Goal: Transaction & Acquisition: Obtain resource

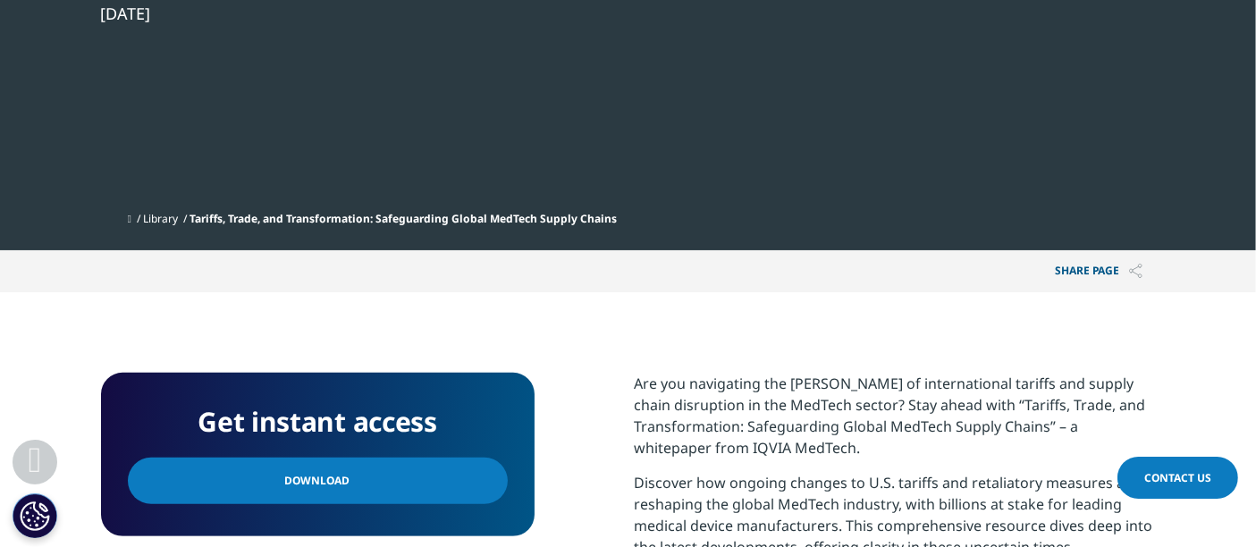
click at [296, 471] on span "Download" at bounding box center [317, 481] width 65 height 20
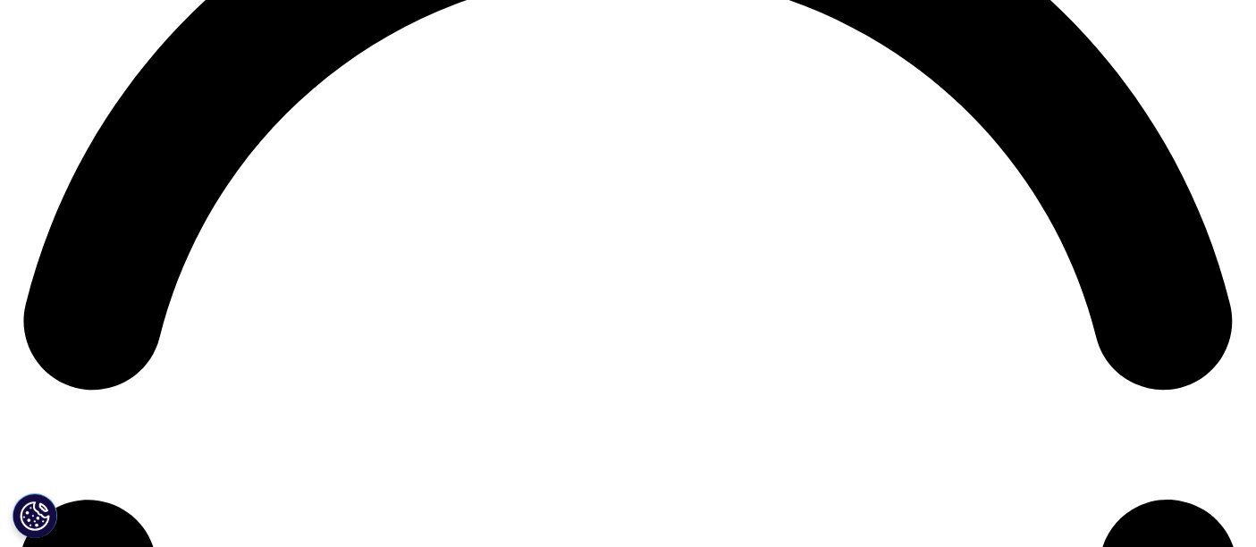
scroll to position [2546, 0]
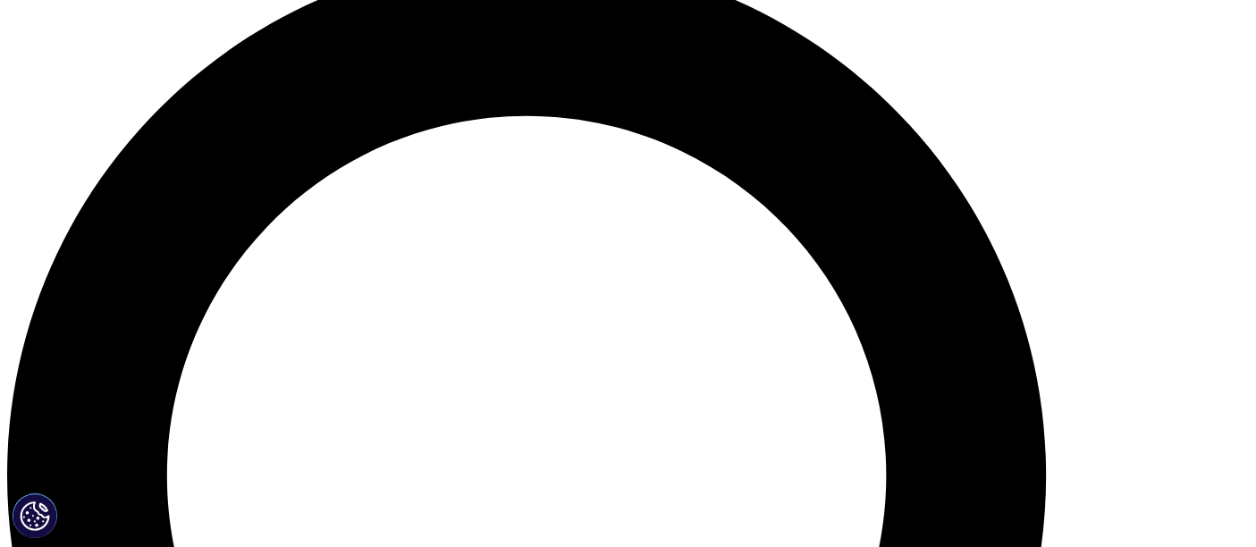
scroll to position [1093, 0]
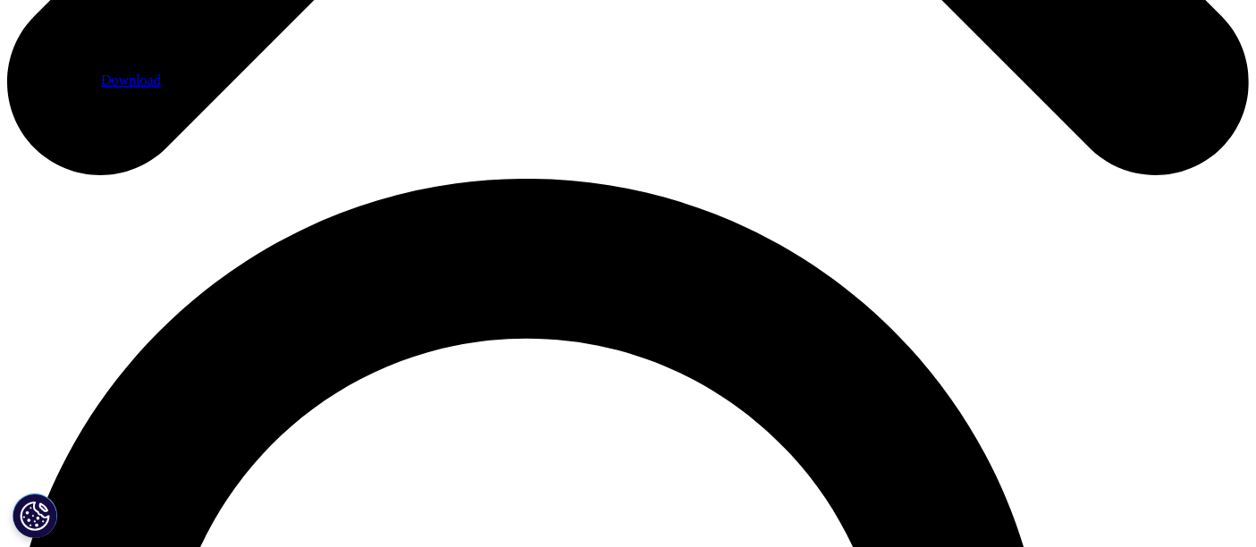
click at [161, 88] on link "Download" at bounding box center [131, 79] width 60 height 15
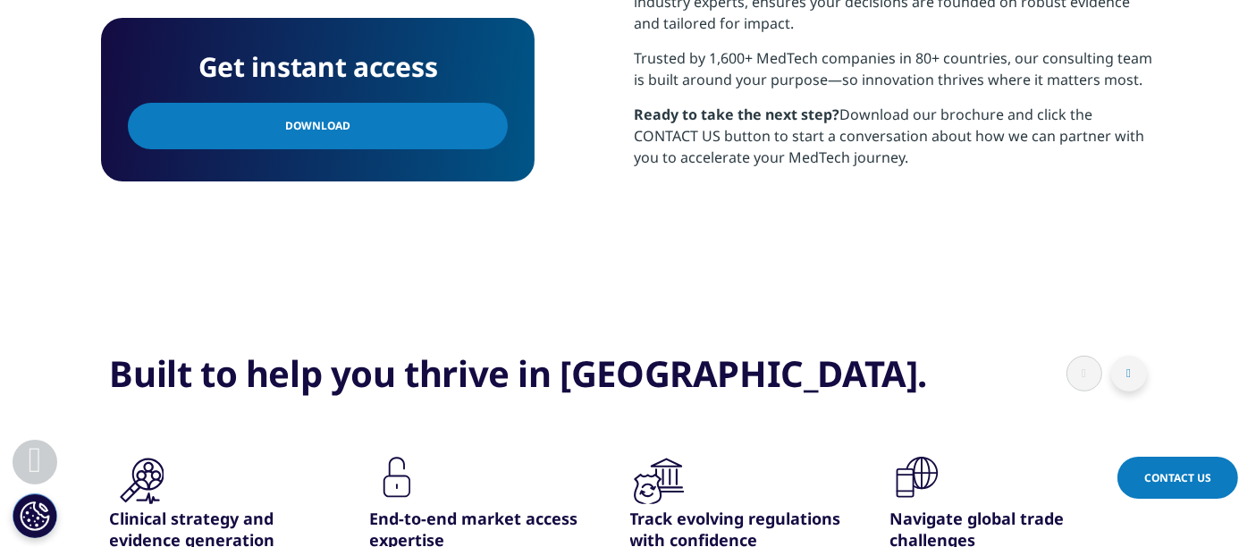
click at [1135, 376] on button at bounding box center [1129, 374] width 36 height 36
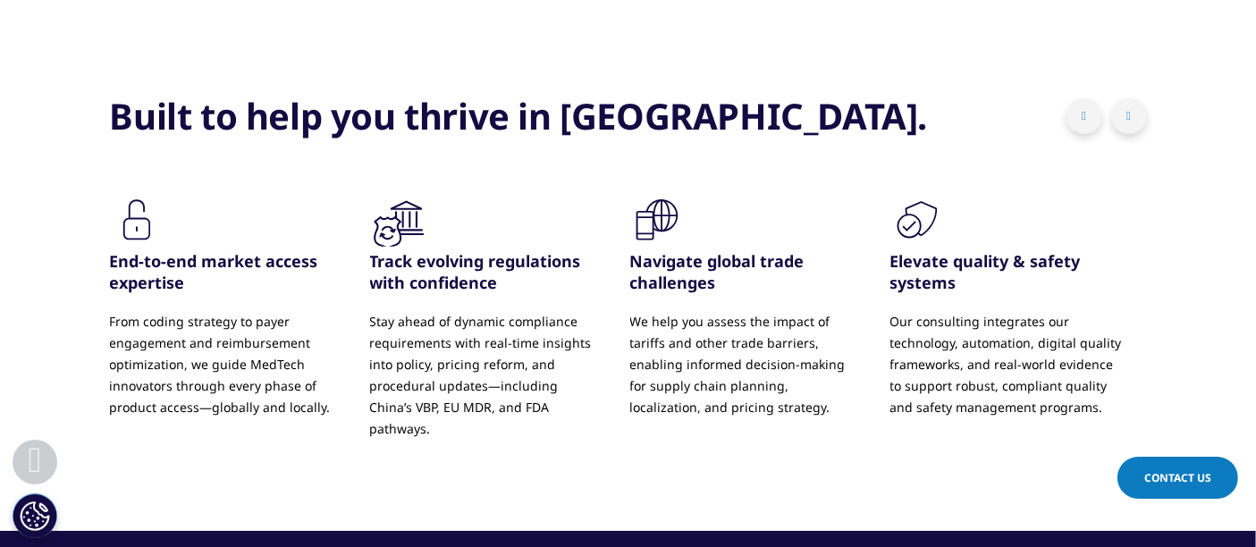
scroll to position [1348, 0]
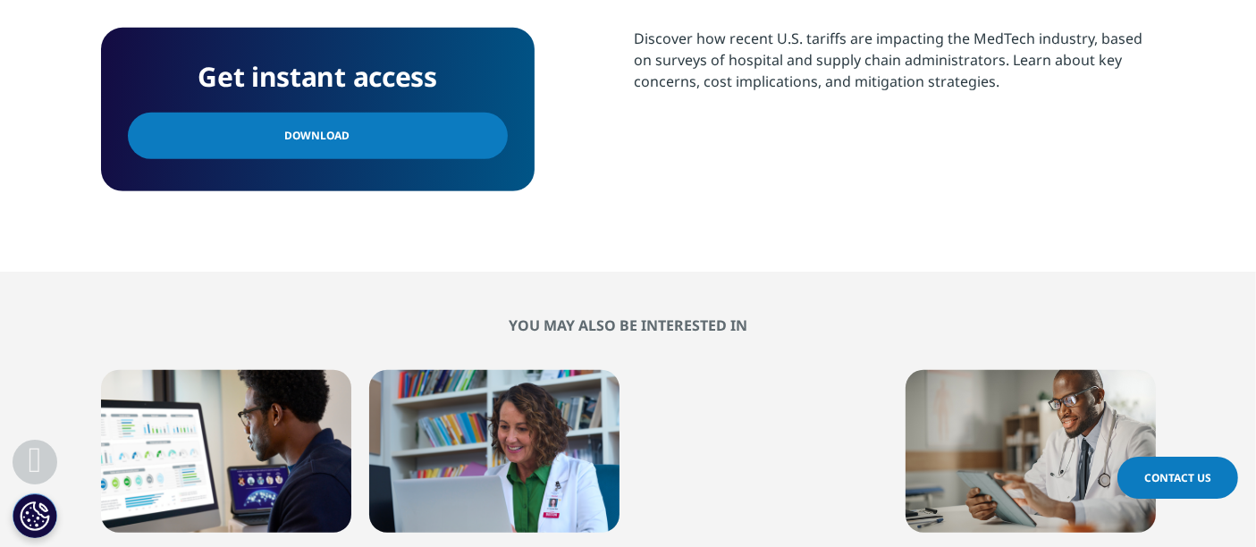
scroll to position [795, 0]
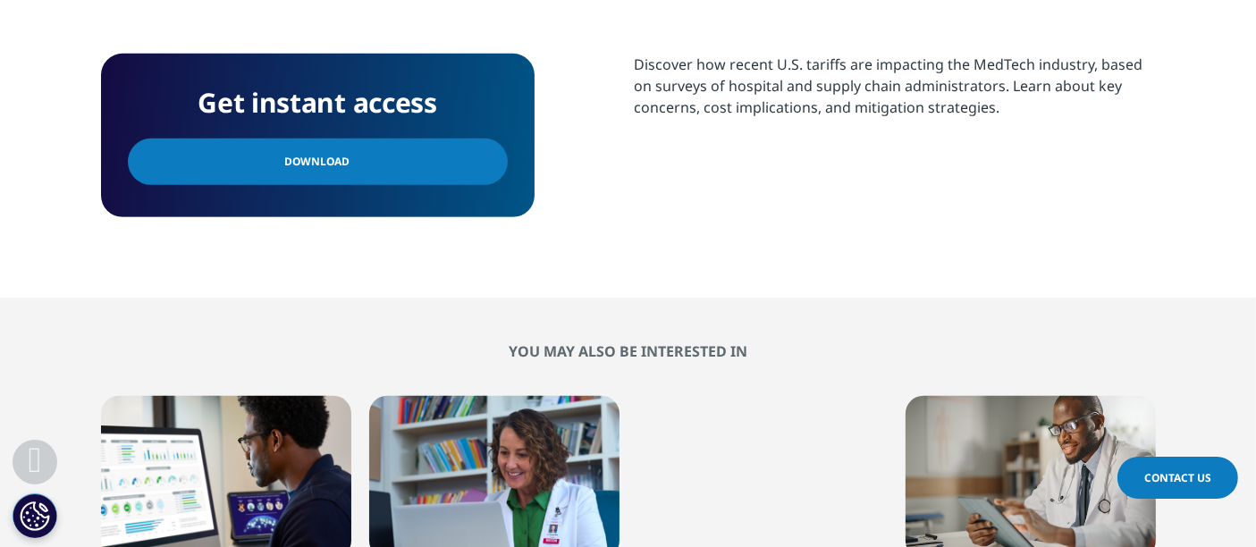
click at [393, 154] on link "Download" at bounding box center [318, 162] width 380 height 46
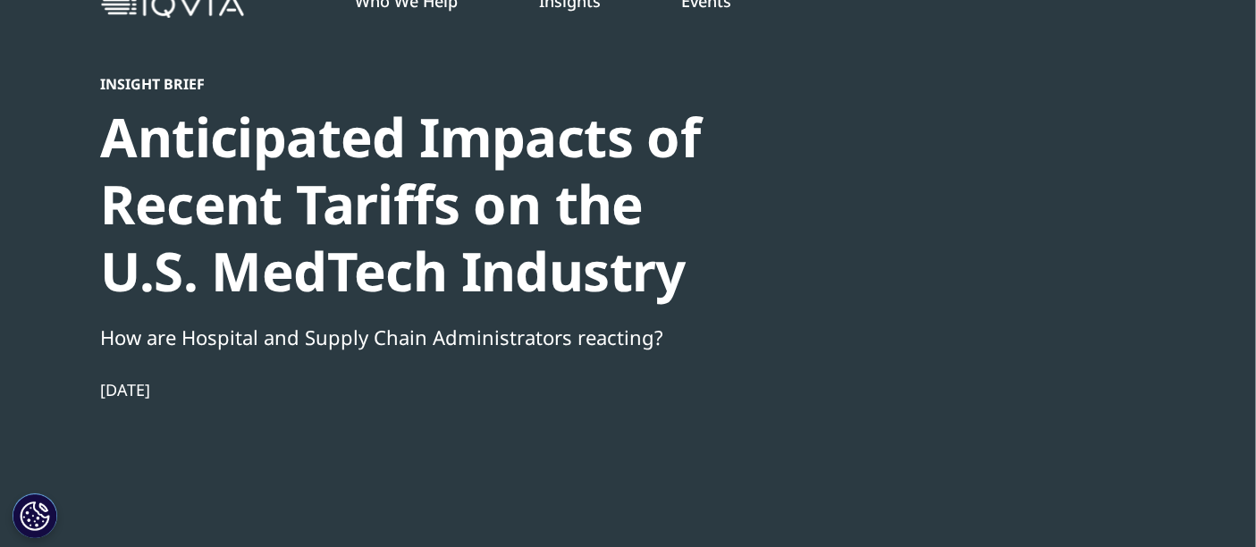
scroll to position [0, 0]
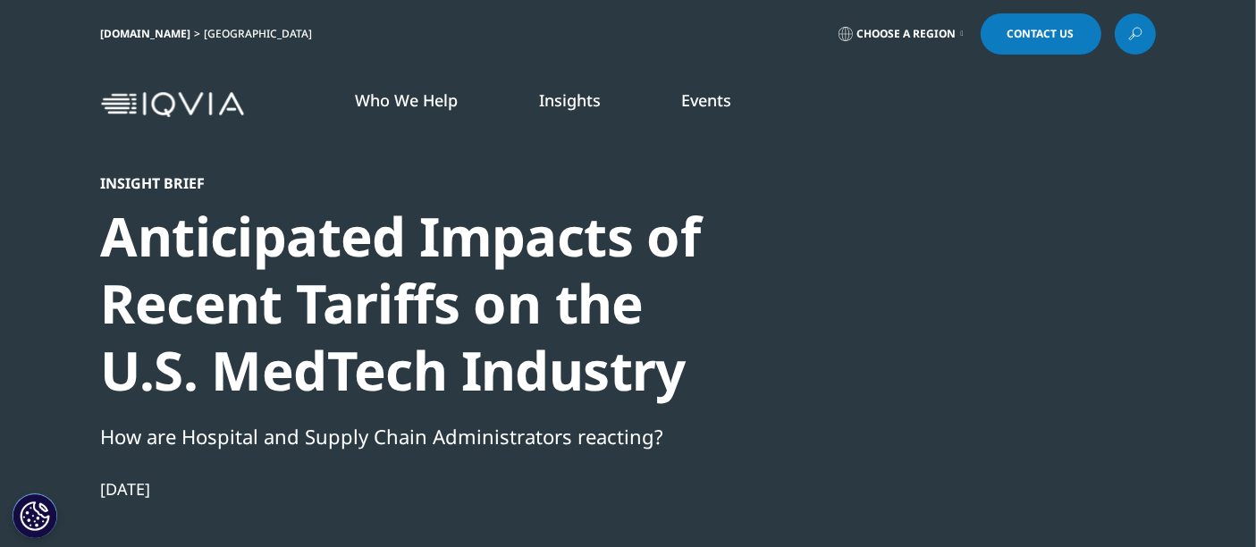
click at [555, 98] on link "Insights" at bounding box center [570, 99] width 62 height 21
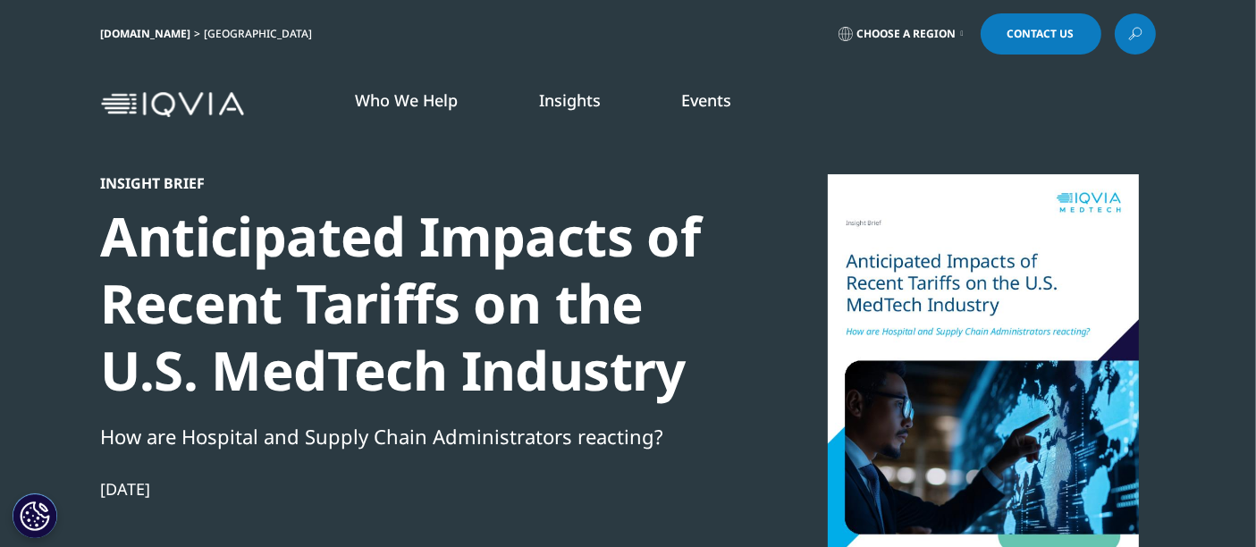
click at [97, 109] on div "Who We Help WHO WE HELP Pharmaceutical Manufacturers MedTech BLOG" at bounding box center [628, 105] width 1256 height 84
click at [146, 98] on img at bounding box center [172, 105] width 143 height 26
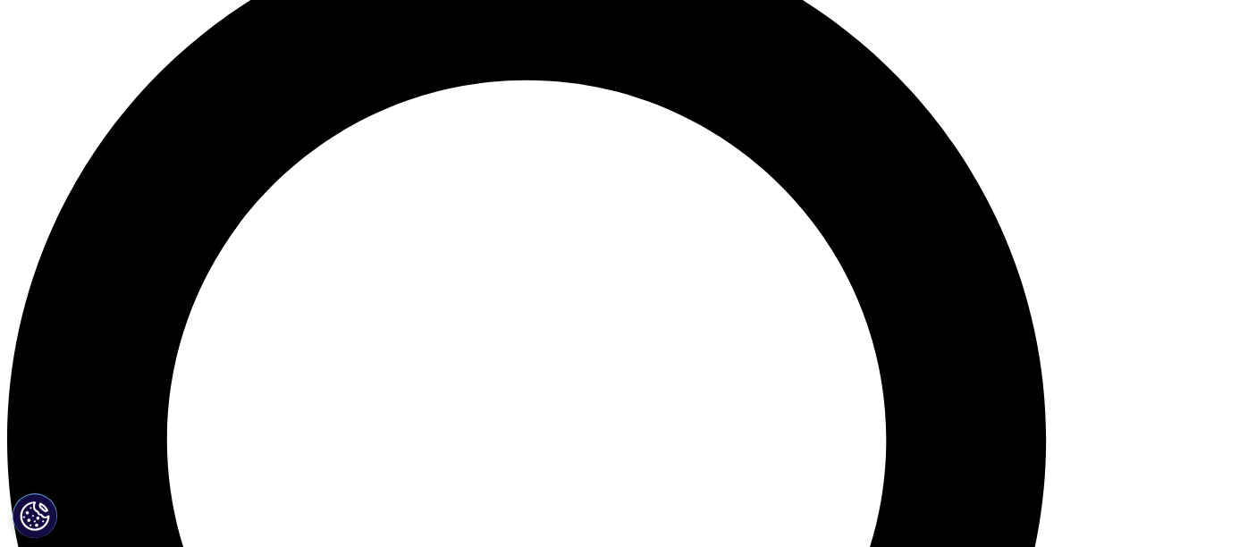
scroll to position [1622, 0]
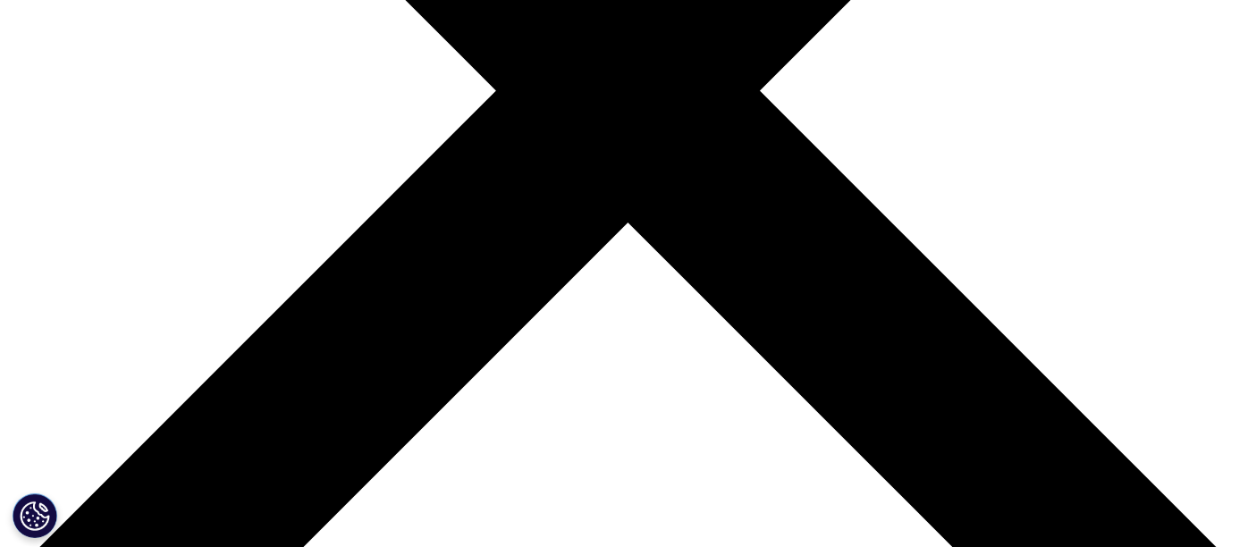
scroll to position [595, 0]
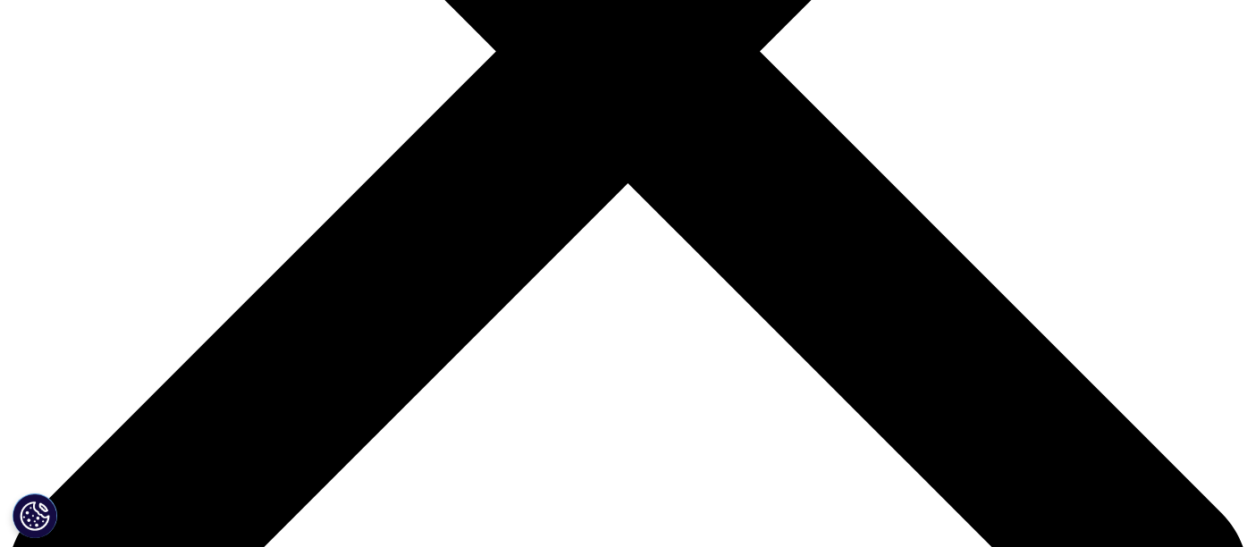
drag, startPoint x: 479, startPoint y: 198, endPoint x: 421, endPoint y: 154, distance: 72.8
drag, startPoint x: 14, startPoint y: 182, endPoint x: 138, endPoint y: 206, distance: 125.6
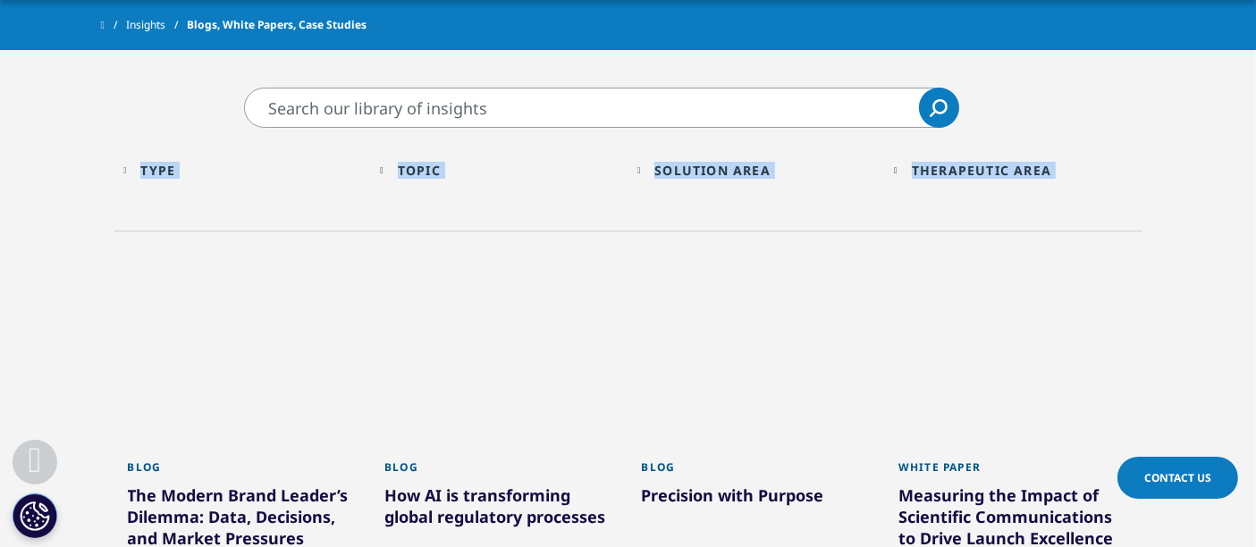
click at [145, 200] on div "Market Segment Loading Clear Or/And Operator" at bounding box center [243, 204] width 258 height 9
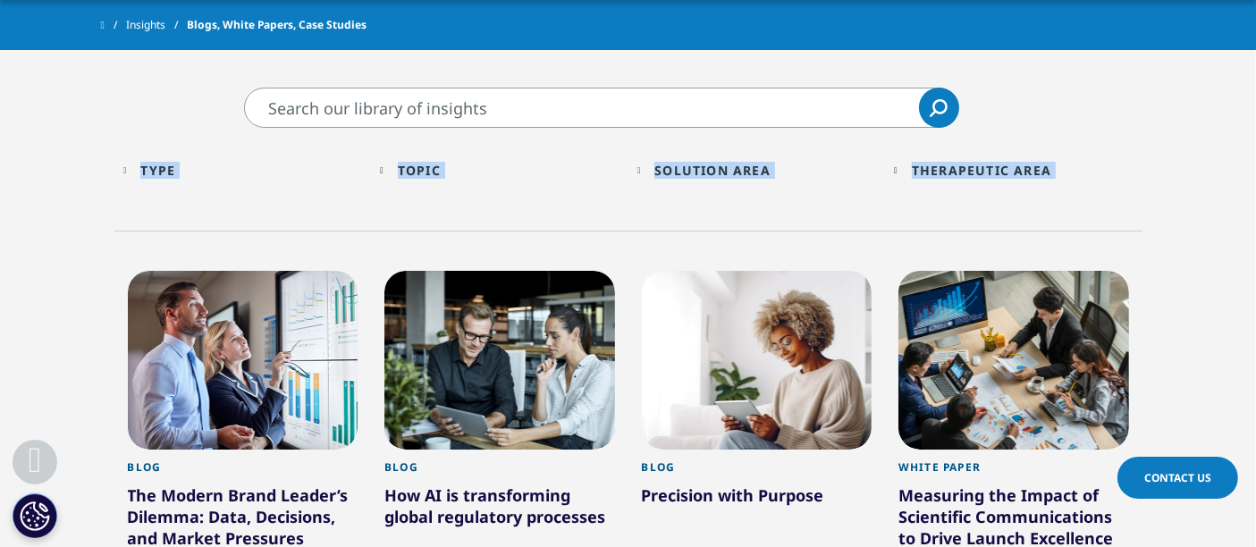
click at [173, 162] on div "Type" at bounding box center [157, 170] width 35 height 17
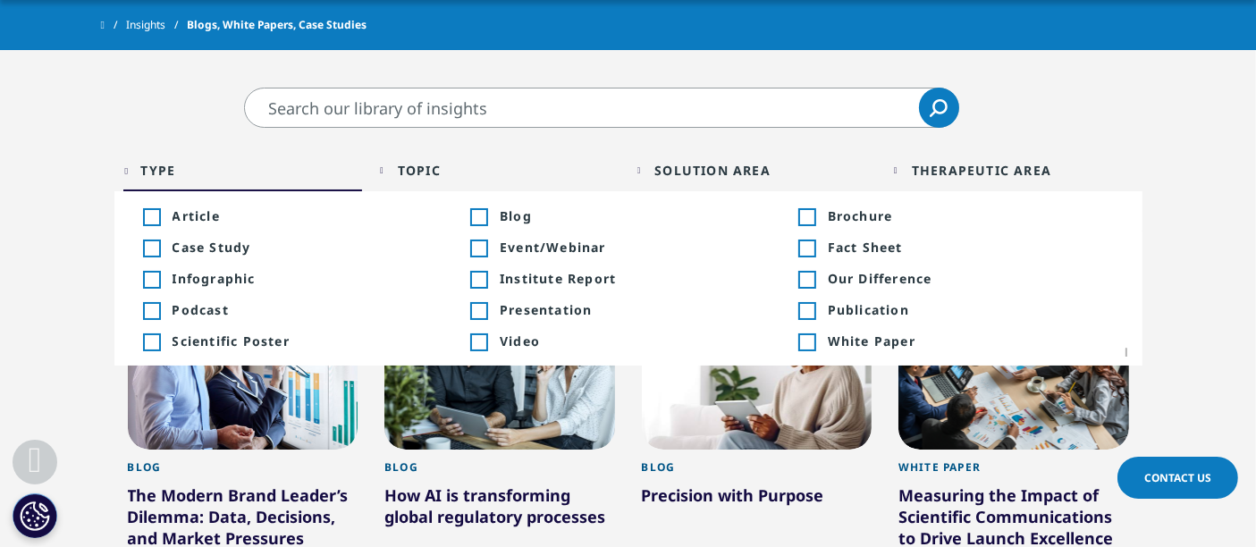
click at [196, 241] on span "Case Study" at bounding box center [302, 247] width 259 height 17
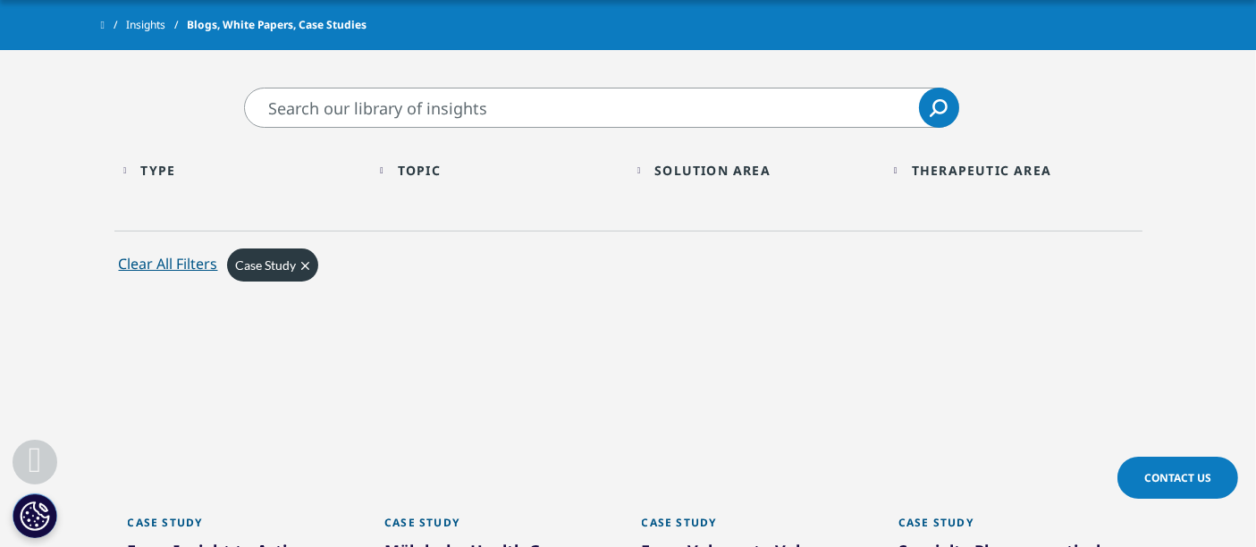
scroll to position [894, 0]
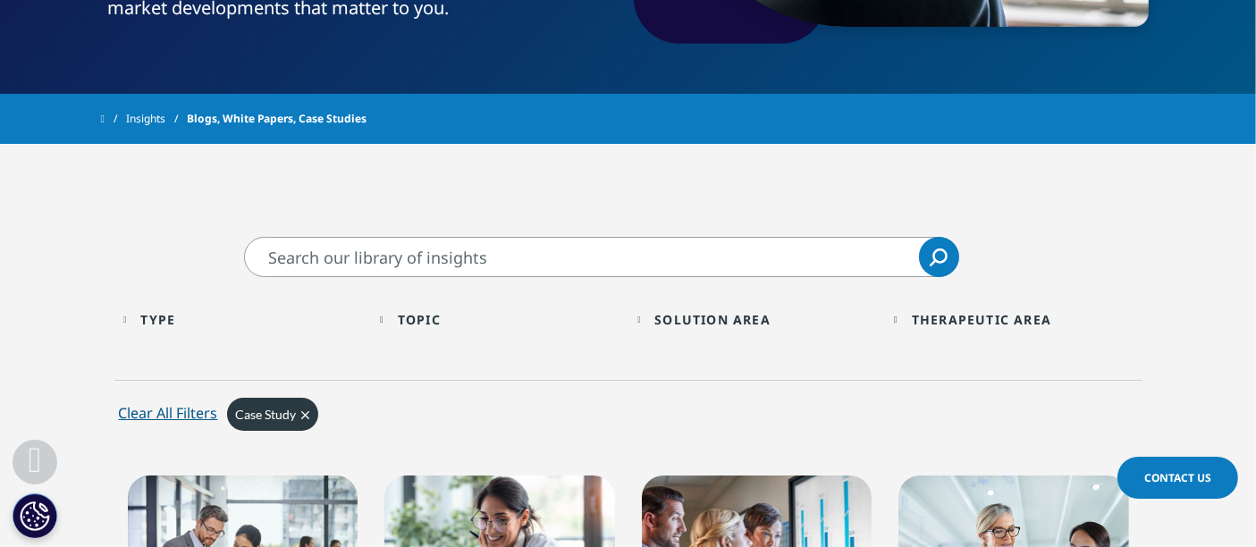
click at [464, 325] on div "Topic Loading" at bounding box center [509, 319] width 222 height 17
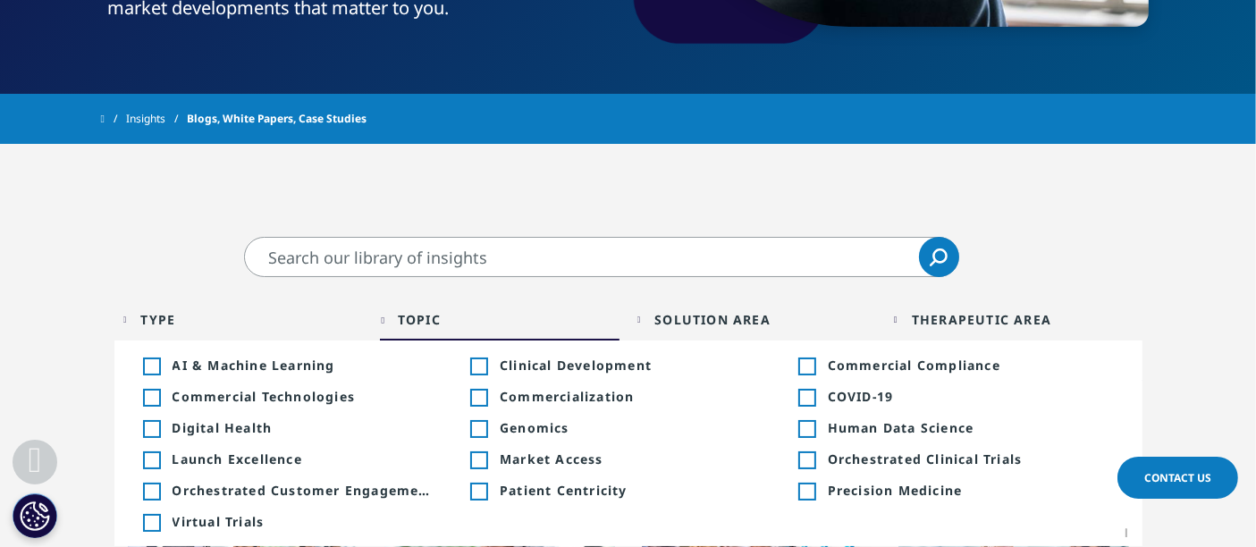
scroll to position [695, 0]
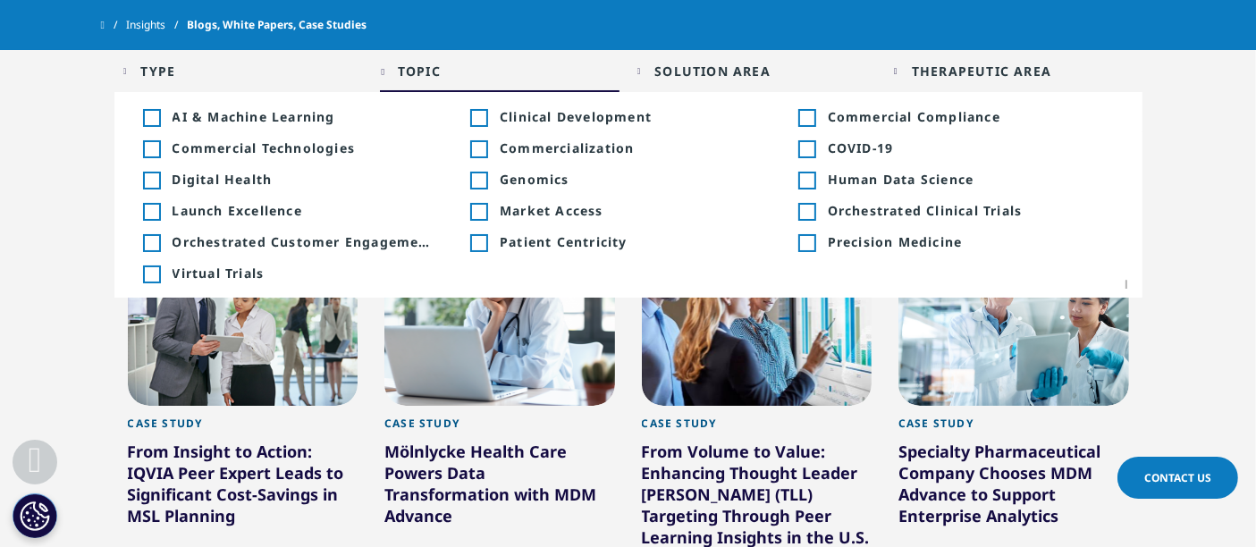
click at [726, 67] on div "Solution Area" at bounding box center [712, 71] width 116 height 17
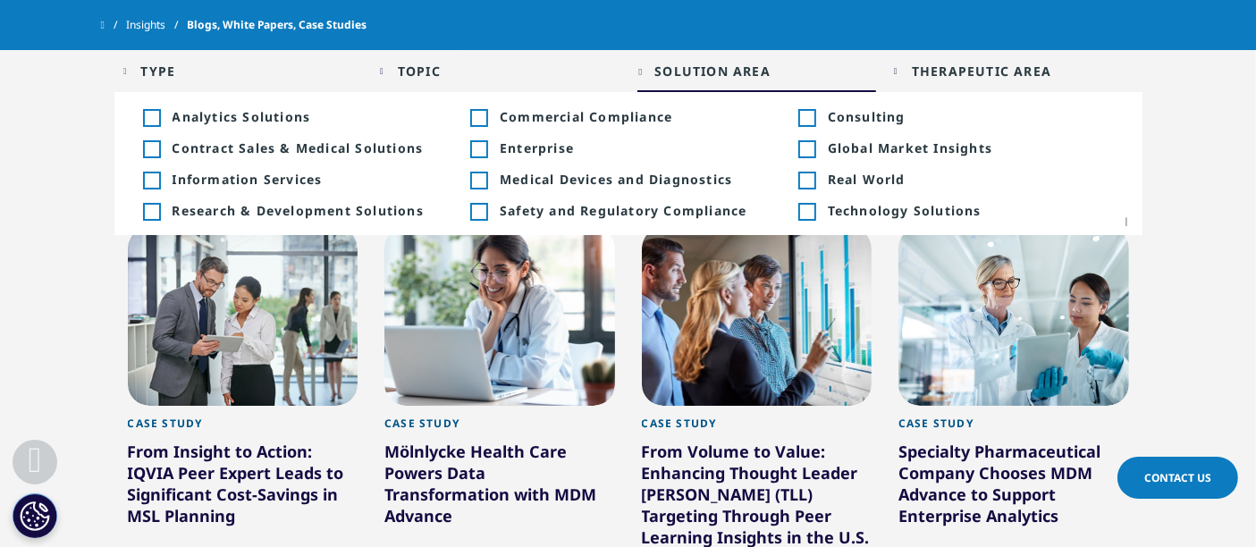
click at [966, 63] on div "Therapeutic Area" at bounding box center [981, 71] width 139 height 17
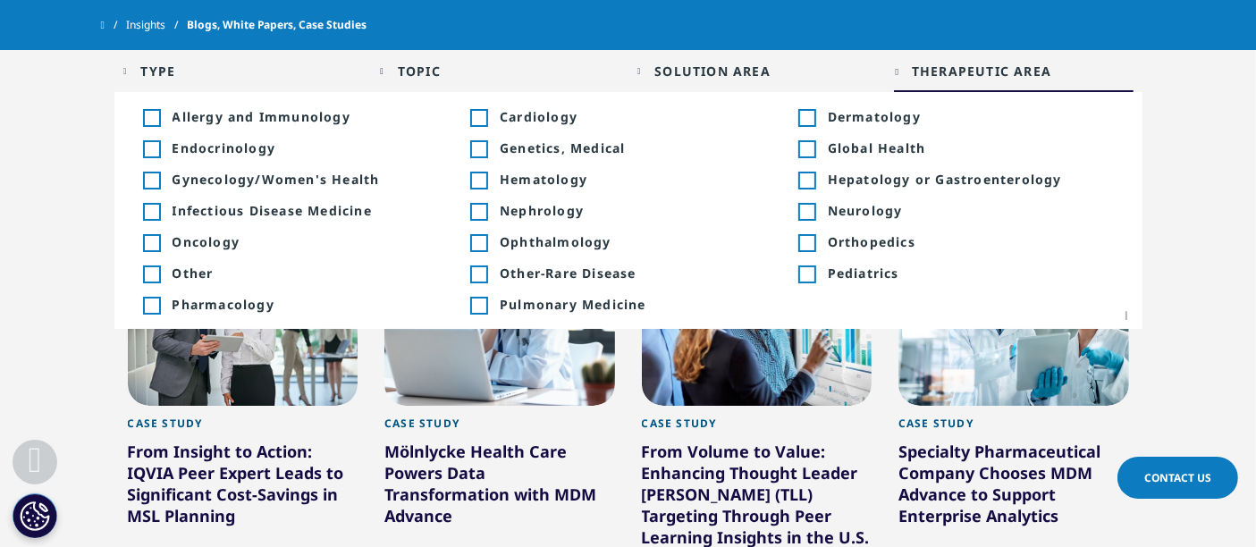
scroll to position [397, 0]
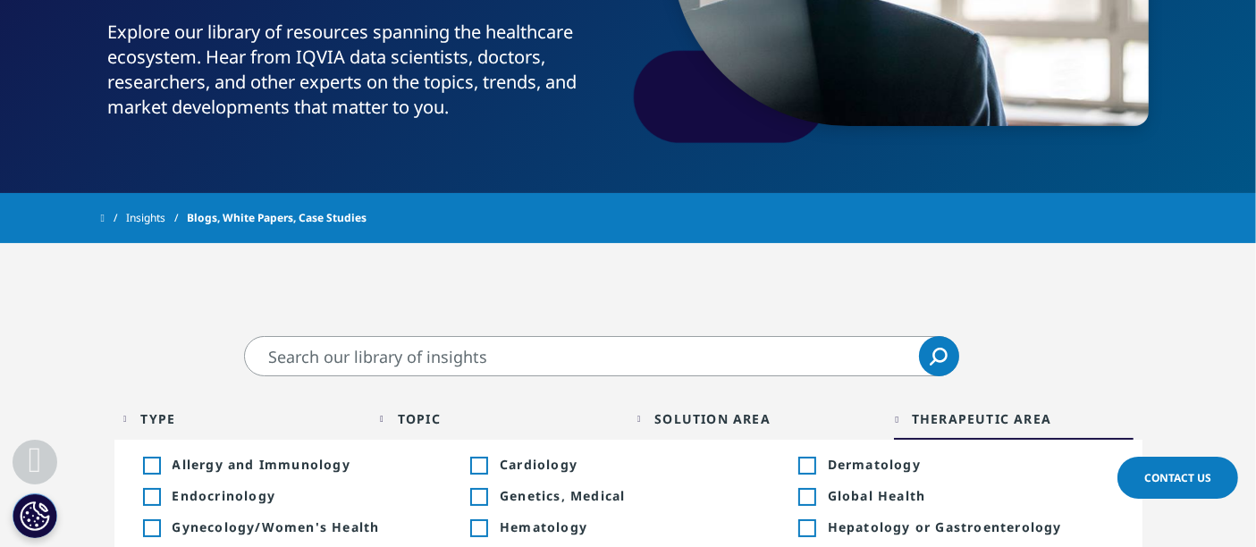
click at [468, 360] on input "Search" at bounding box center [601, 356] width 715 height 40
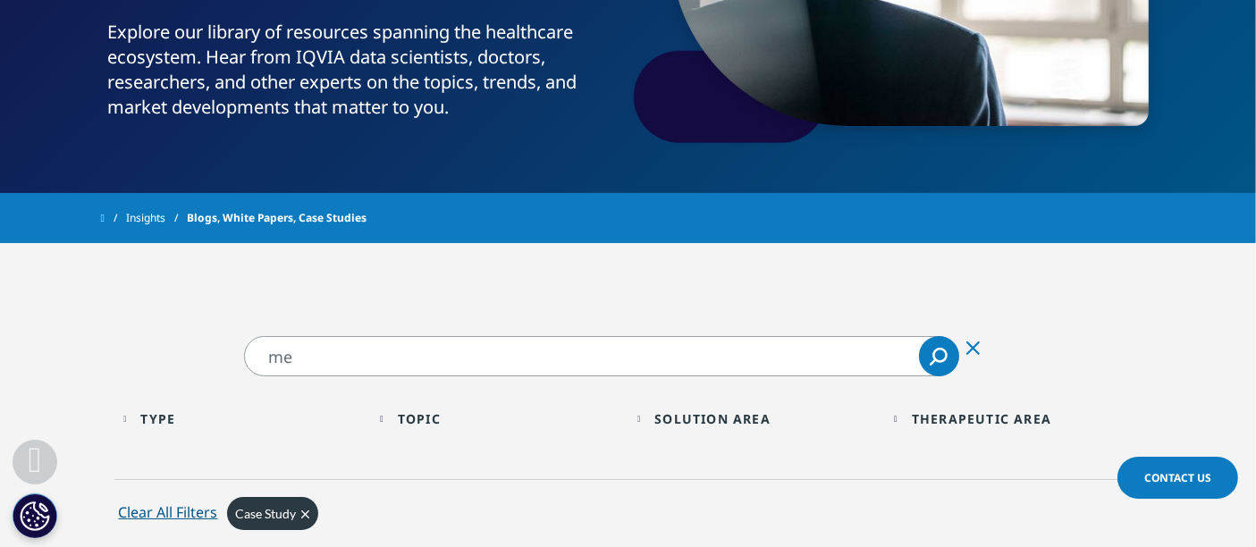
type input "m"
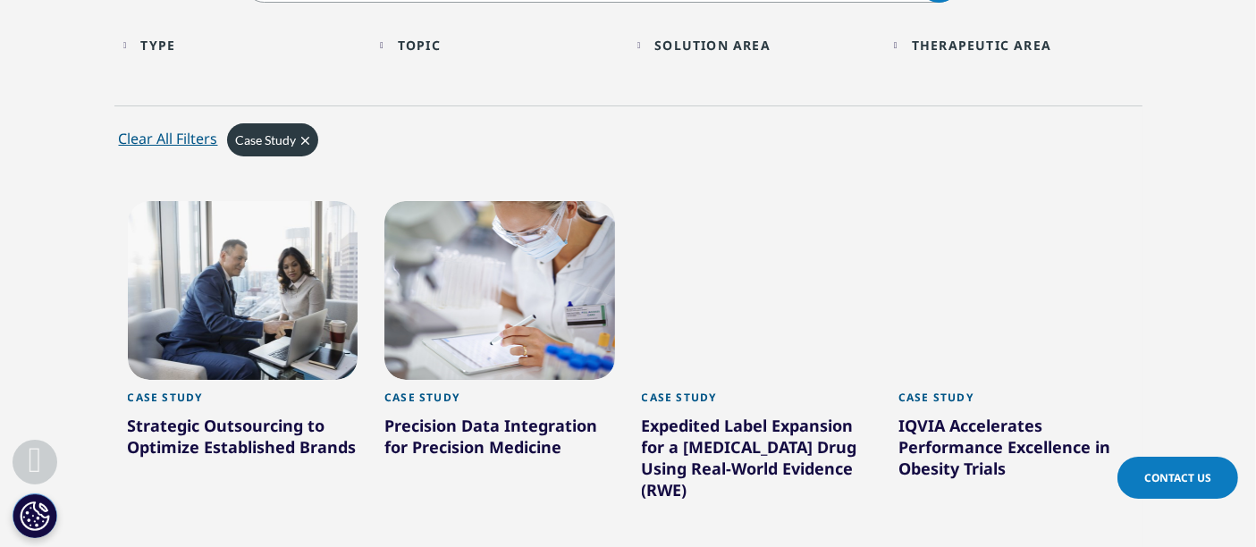
scroll to position [496, 0]
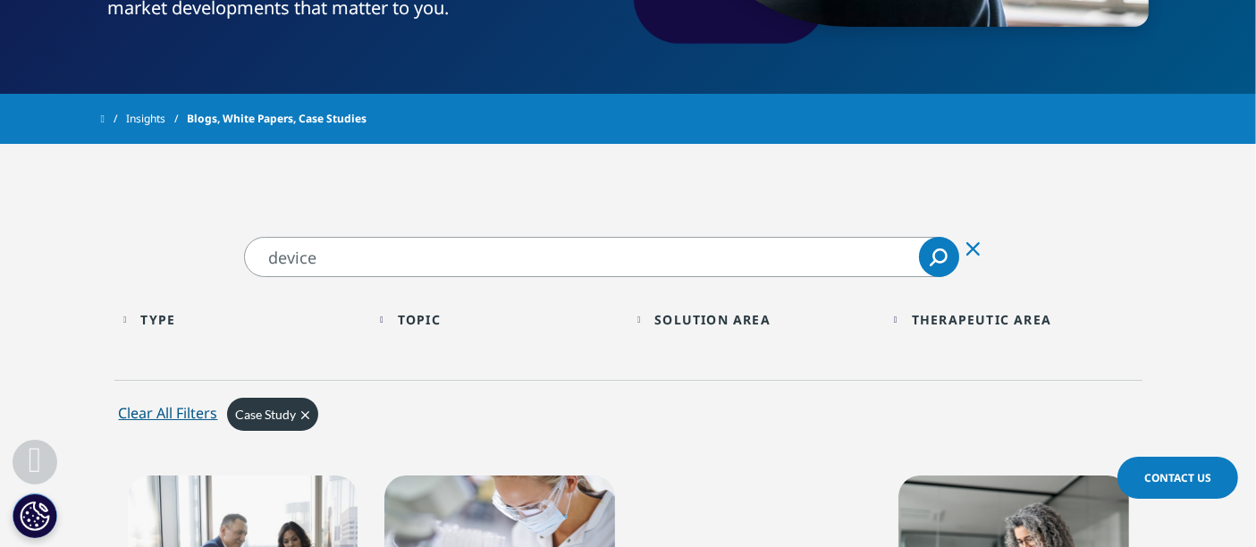
click at [309, 249] on input "device" at bounding box center [601, 257] width 715 height 40
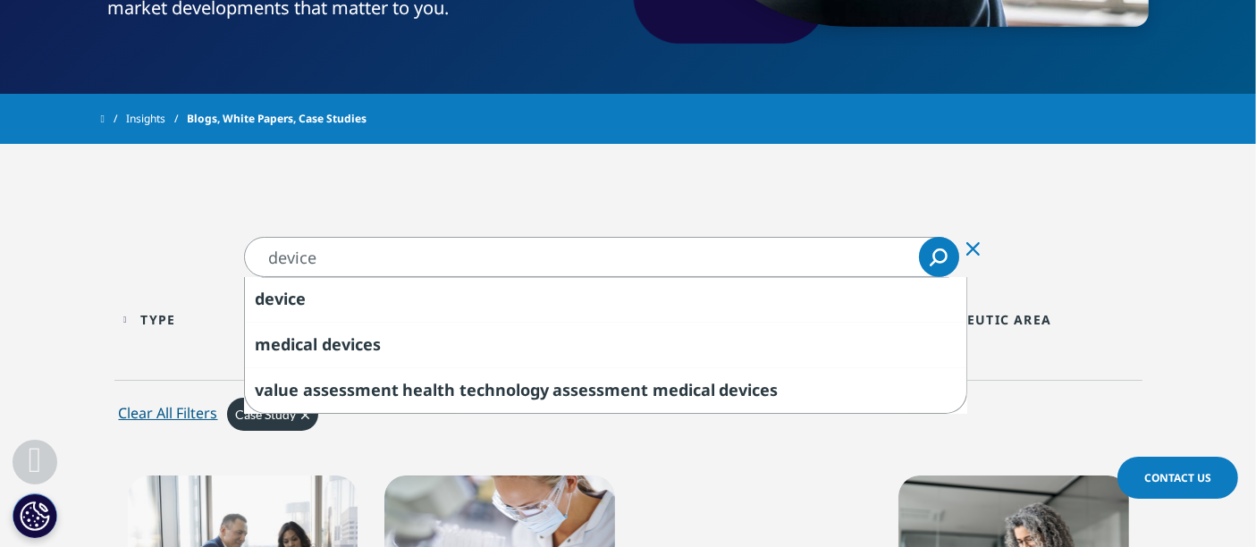
click at [359, 268] on input "device" at bounding box center [601, 257] width 715 height 40
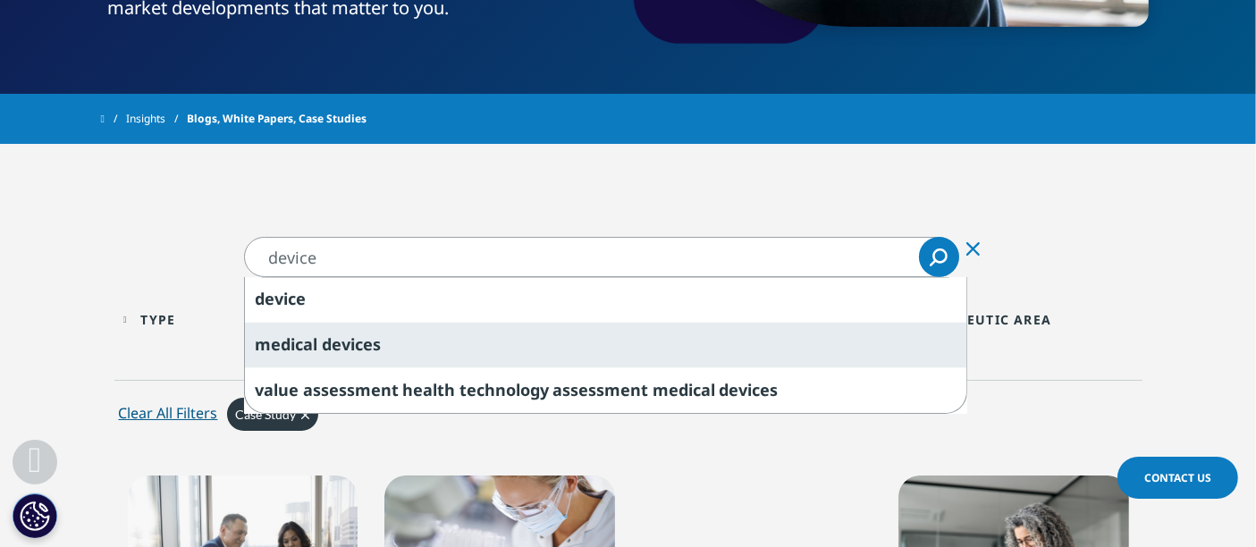
click at [358, 334] on span "device" at bounding box center [347, 344] width 51 height 21
type input "medical devices"
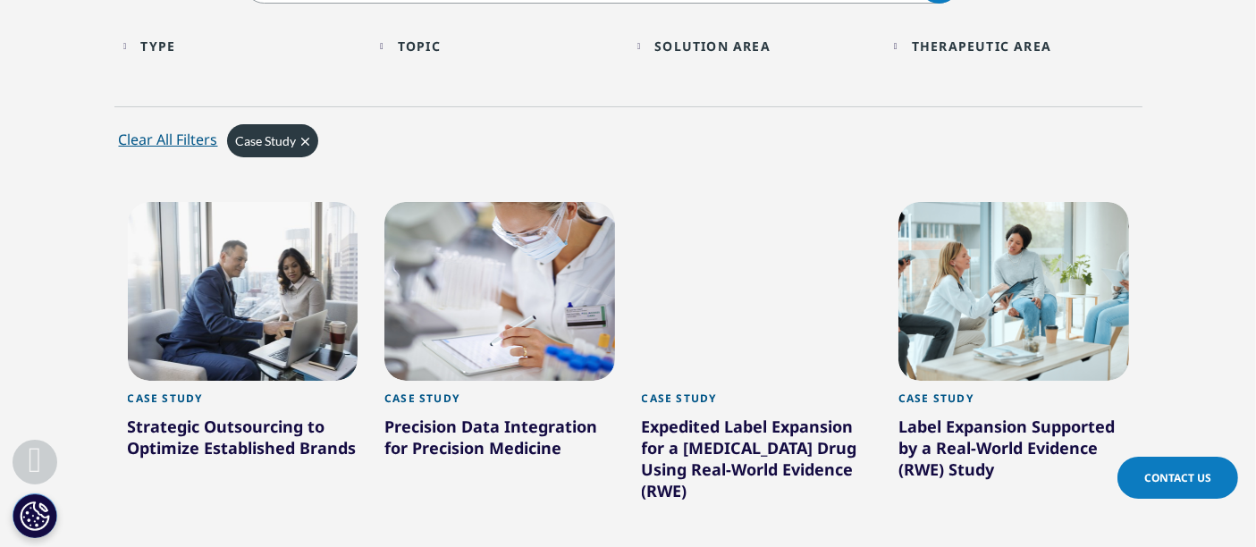
scroll to position [894, 0]
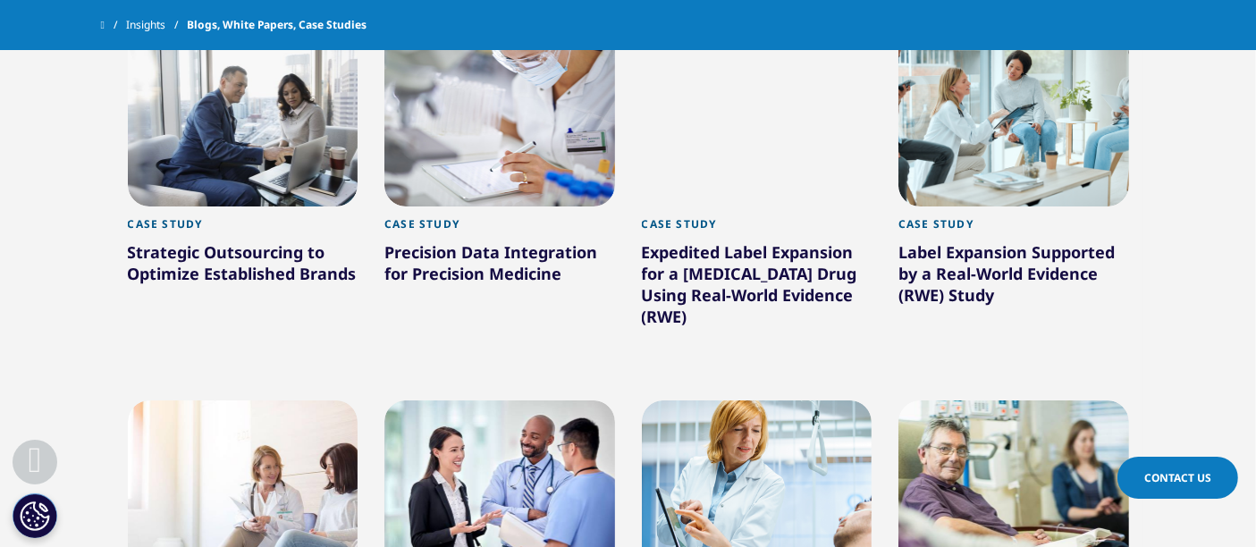
click at [183, 268] on div "Strategic Outsourcing to Optimize Established Brands" at bounding box center [243, 266] width 231 height 50
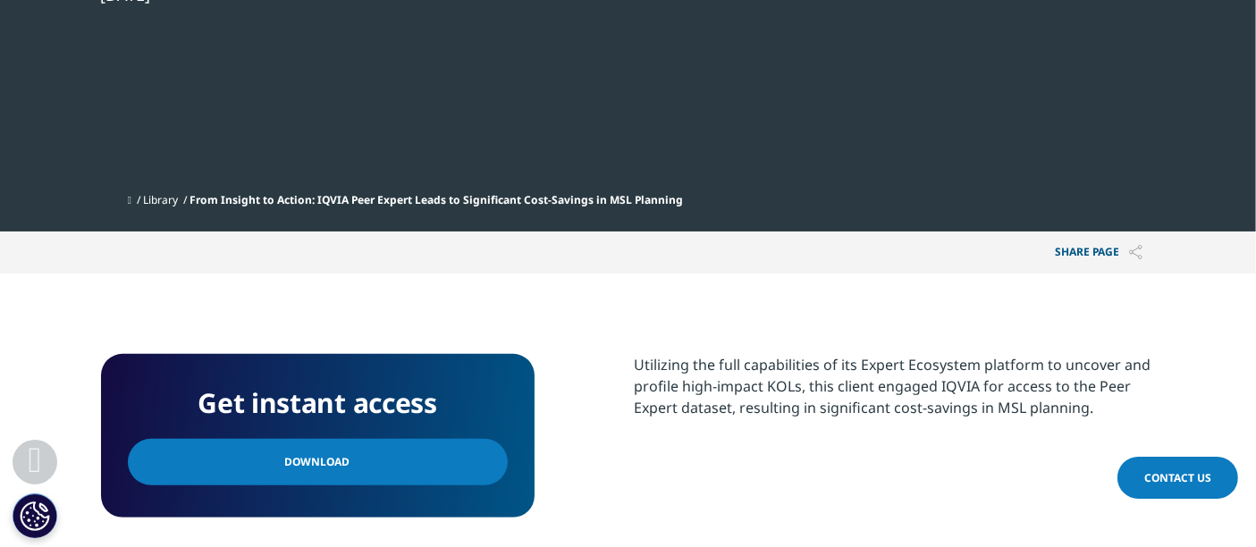
scroll to position [794, 0]
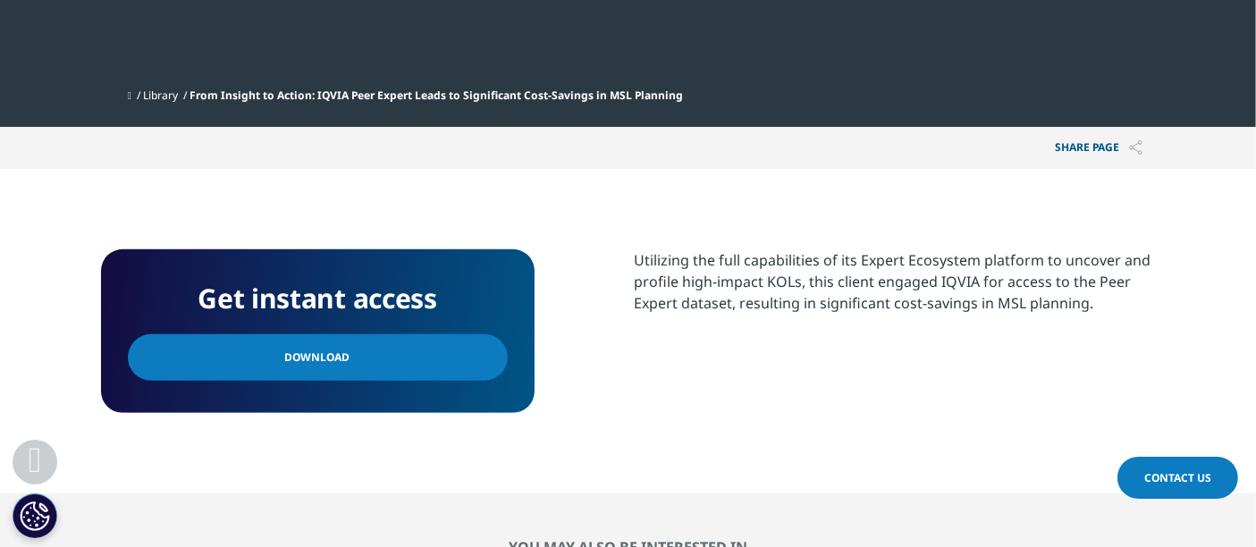
drag, startPoint x: 385, startPoint y: 410, endPoint x: 373, endPoint y: 382, distance: 31.2
click at [385, 410] on div "Get instant access Download" at bounding box center [318, 331] width 434 height 164
click at [373, 359] on link "Download" at bounding box center [318, 357] width 380 height 46
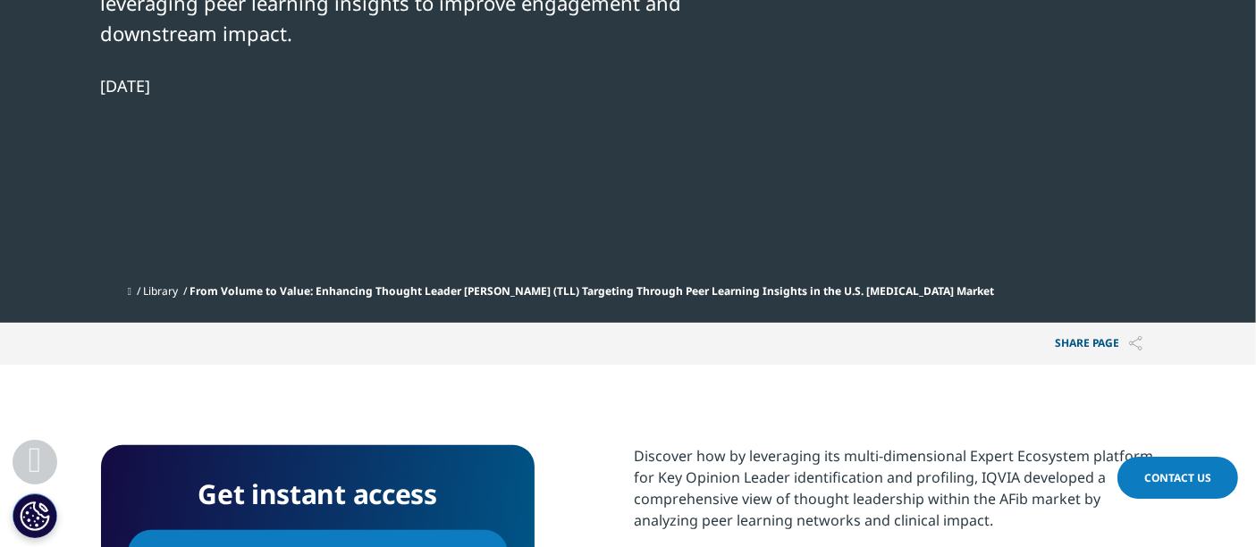
scroll to position [993, 0]
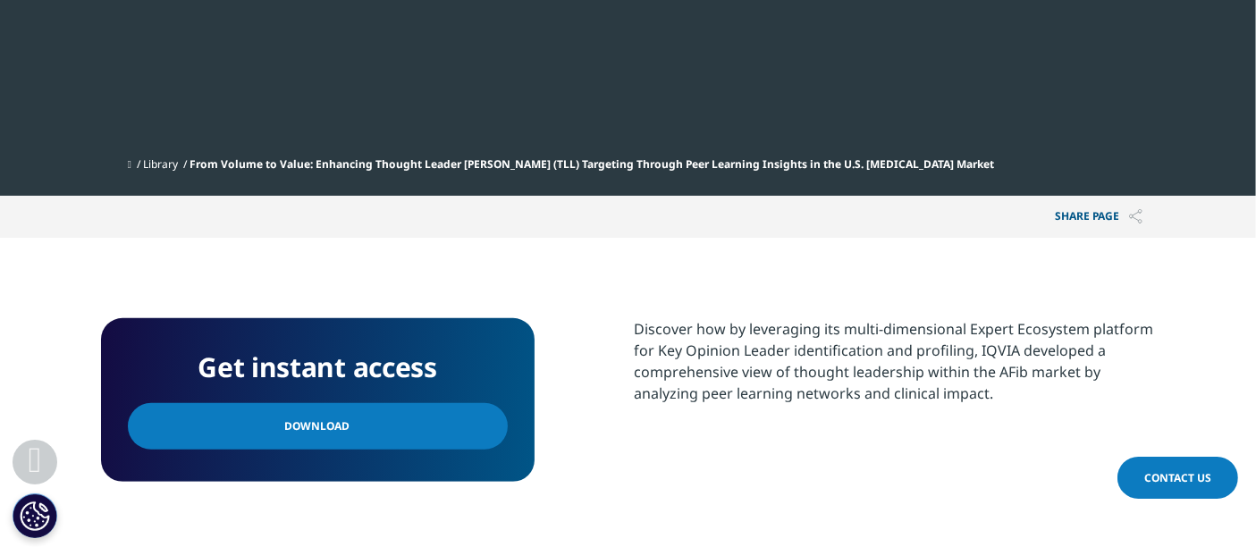
drag, startPoint x: 303, startPoint y: 300, endPoint x: 416, endPoint y: 4, distance: 316.7
click at [303, 417] on span "Download" at bounding box center [317, 427] width 65 height 20
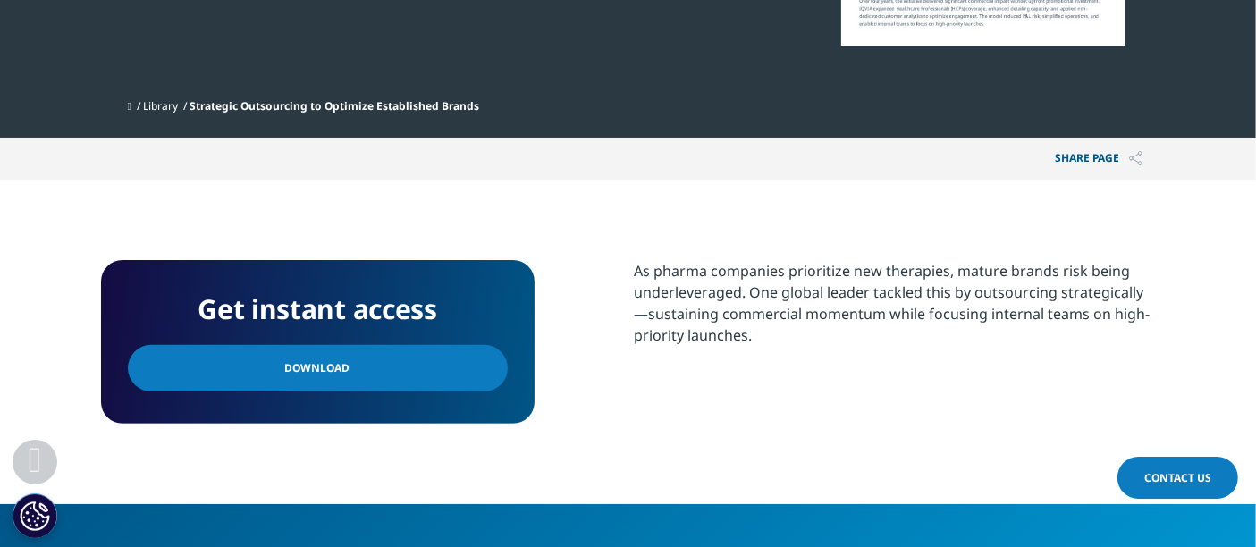
scroll to position [695, 0]
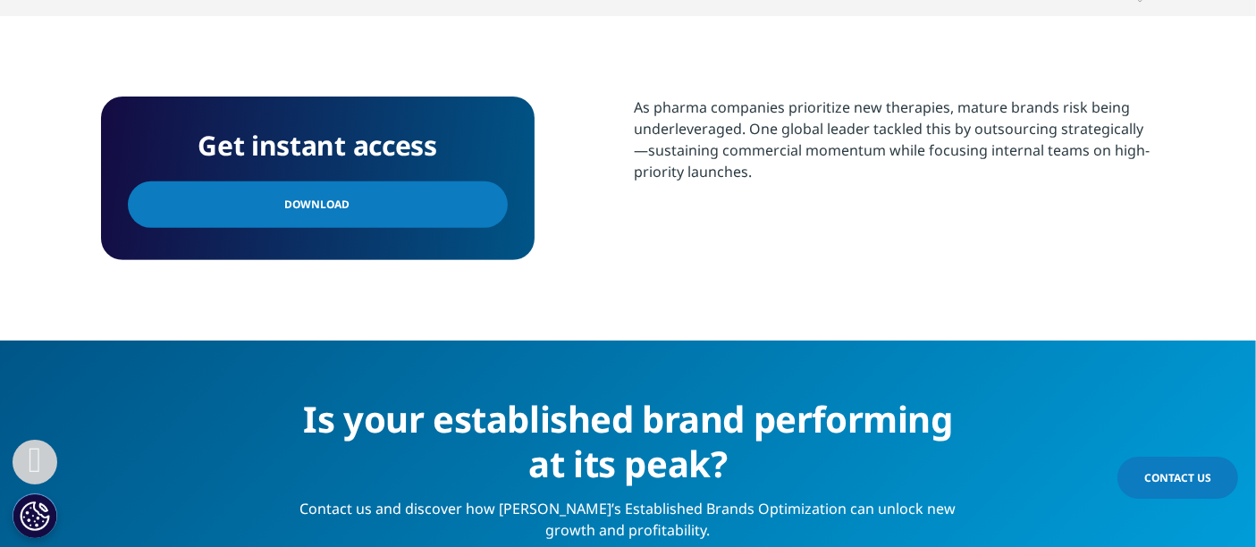
click at [354, 197] on link "Download" at bounding box center [318, 205] width 380 height 46
